Goal: Task Accomplishment & Management: Manage account settings

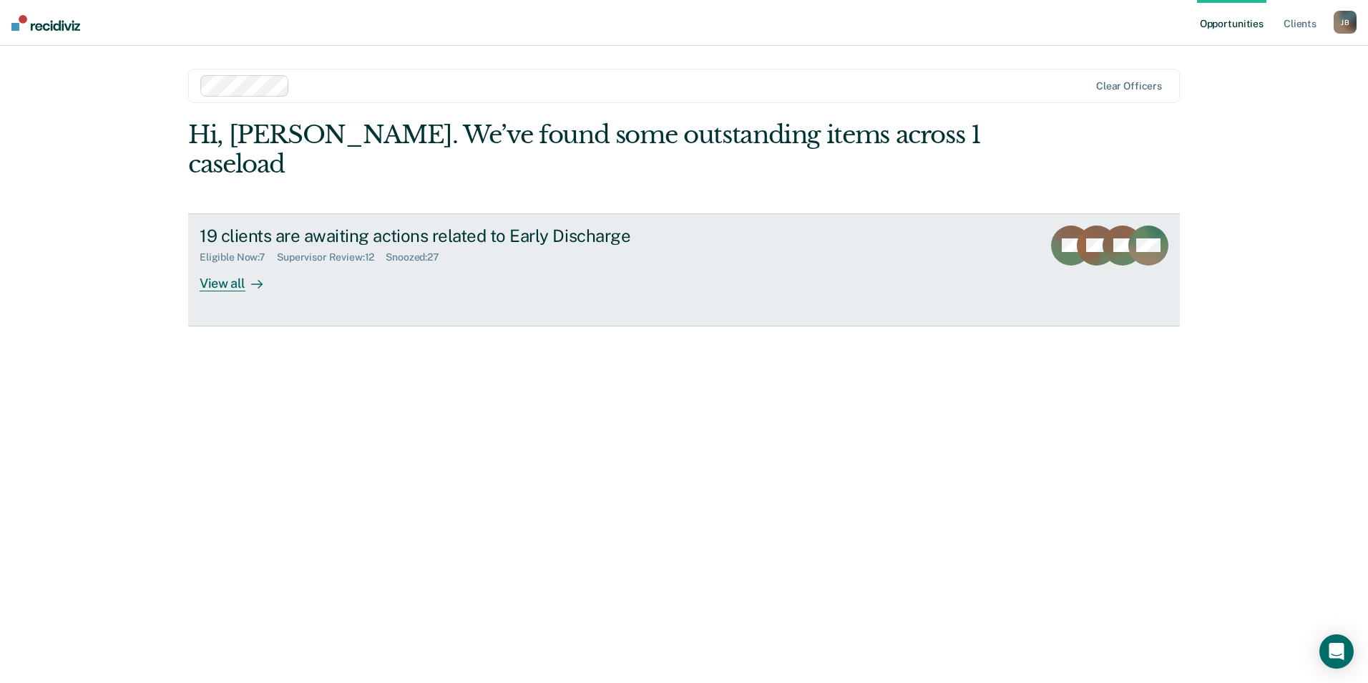
click at [260, 278] on icon at bounding box center [256, 283] width 11 height 11
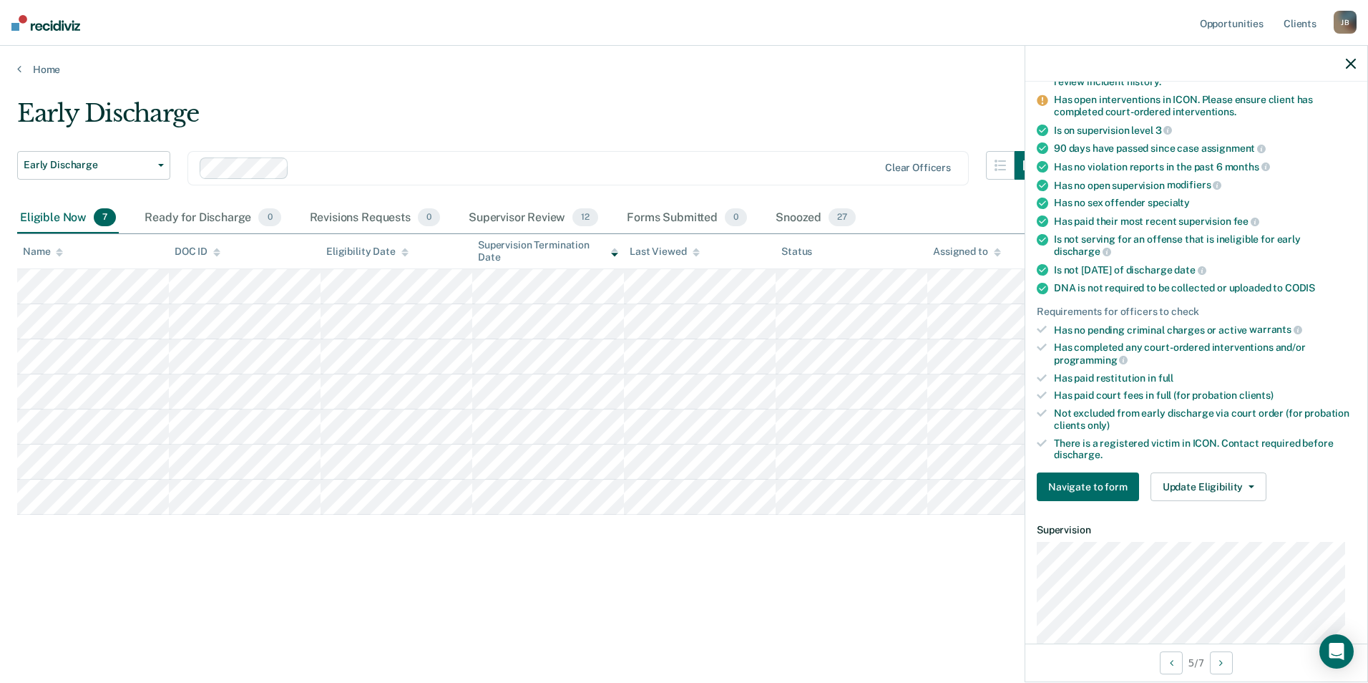
scroll to position [215, 0]
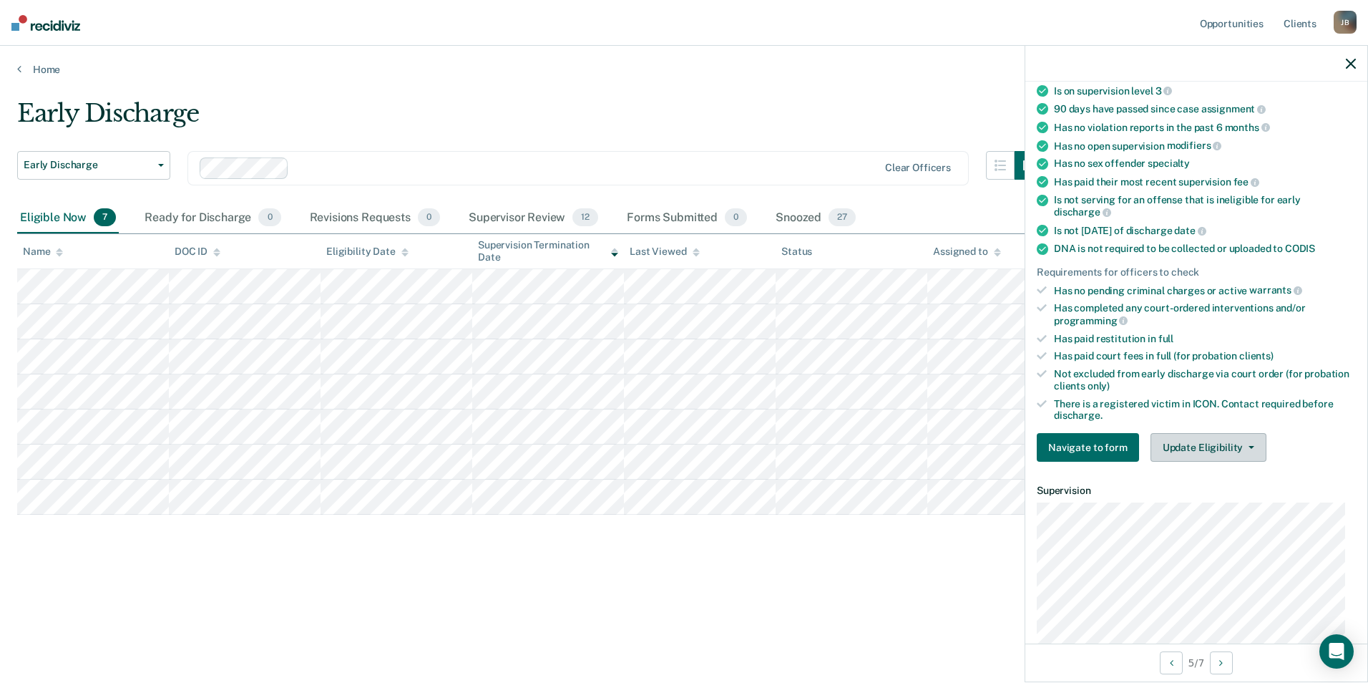
click at [1243, 446] on span "button" at bounding box center [1248, 447] width 11 height 3
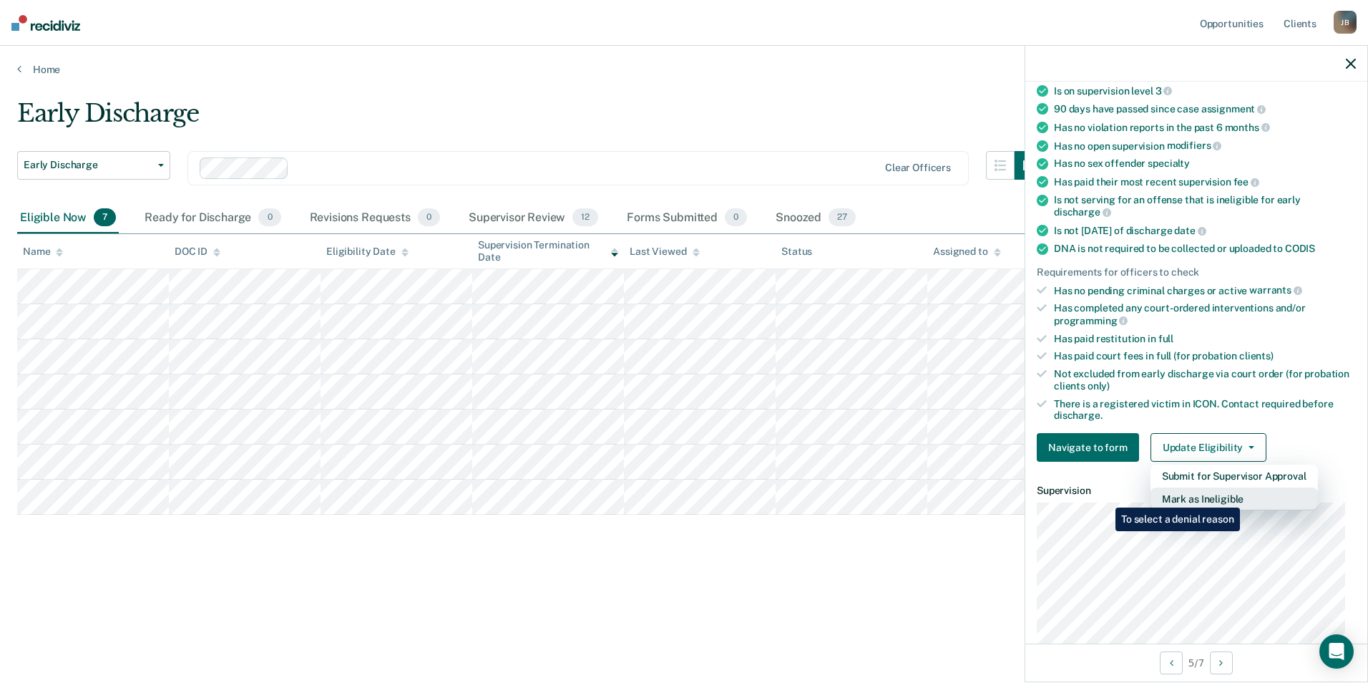
click at [1243, 497] on button "Mark as Ineligible" at bounding box center [1234, 498] width 167 height 23
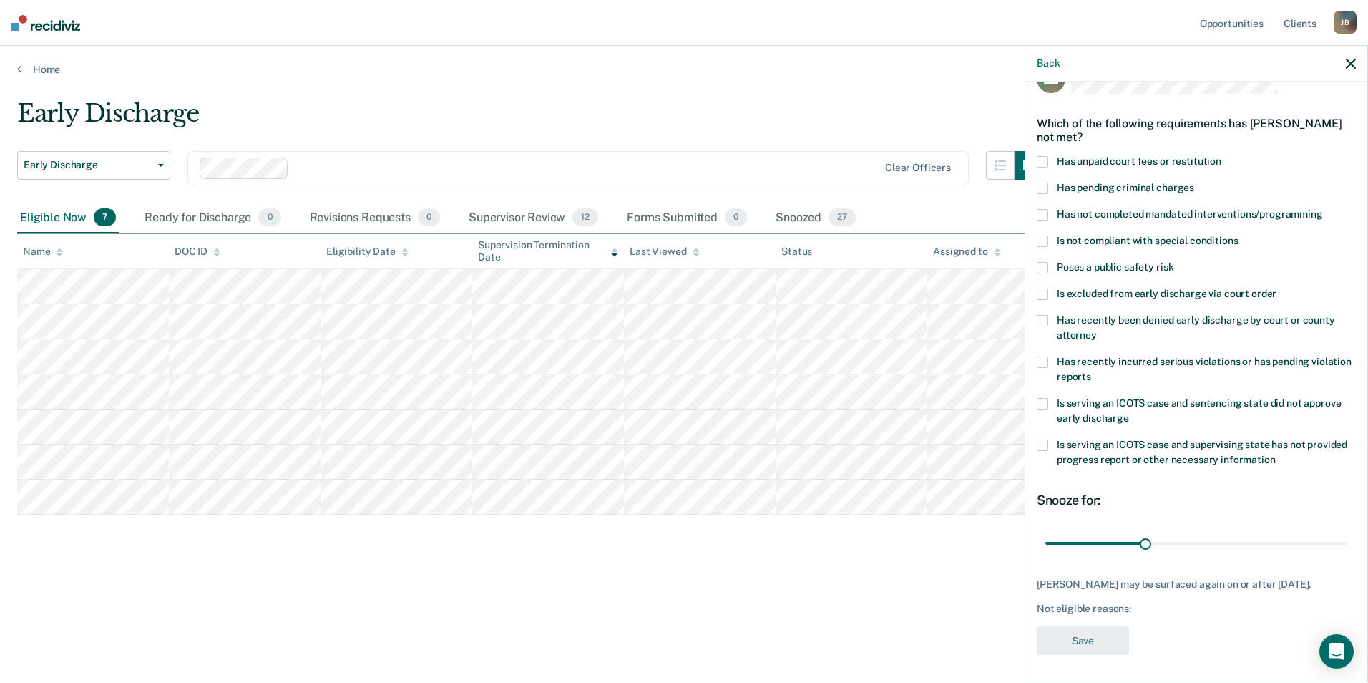
click at [1043, 241] on span at bounding box center [1042, 240] width 11 height 11
click at [1088, 632] on button "Save" at bounding box center [1083, 640] width 92 height 29
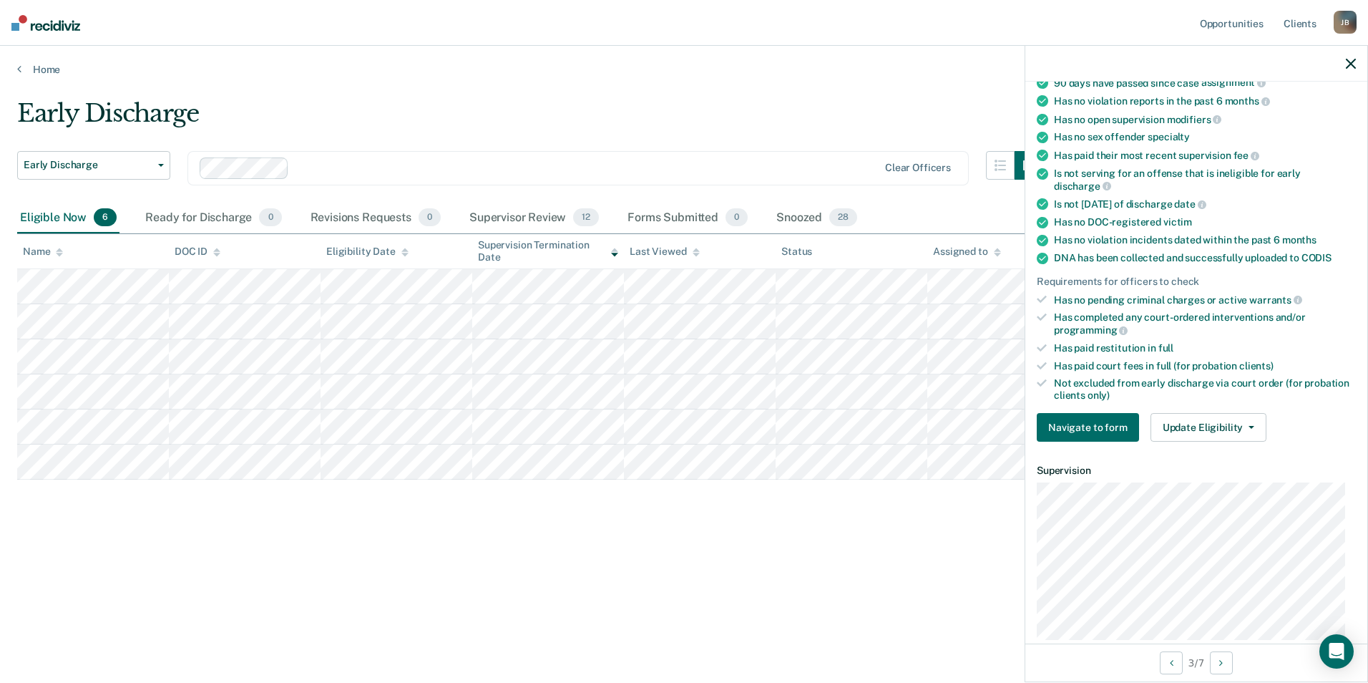
scroll to position [215, 0]
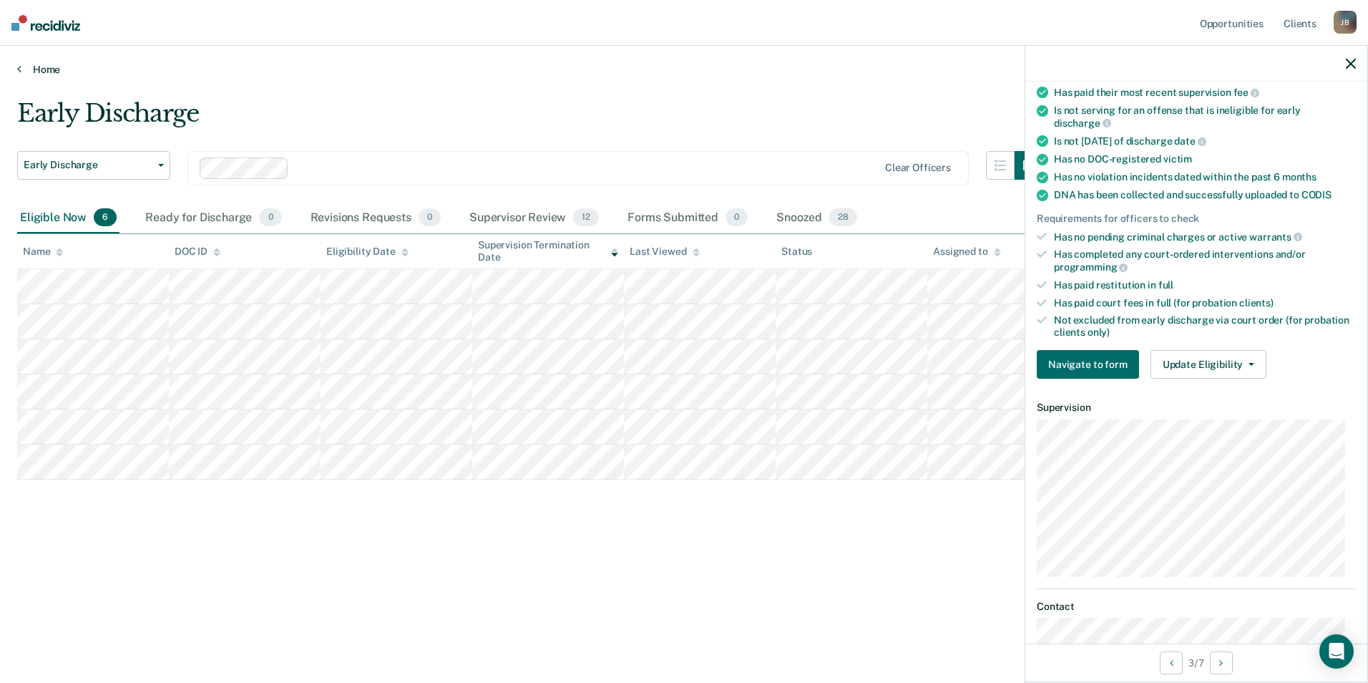
click at [457, 69] on link "Home" at bounding box center [684, 69] width 1334 height 13
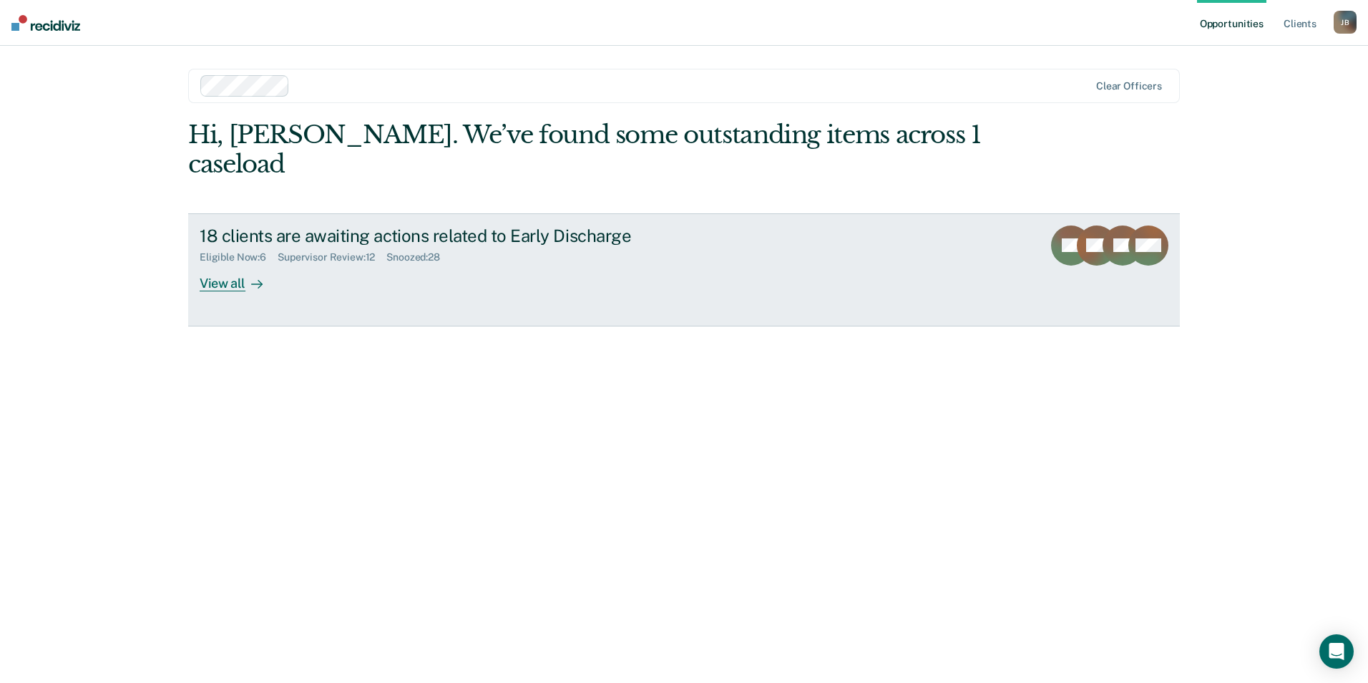
click at [258, 280] on icon at bounding box center [260, 284] width 4 height 8
